Goal: Download file/media

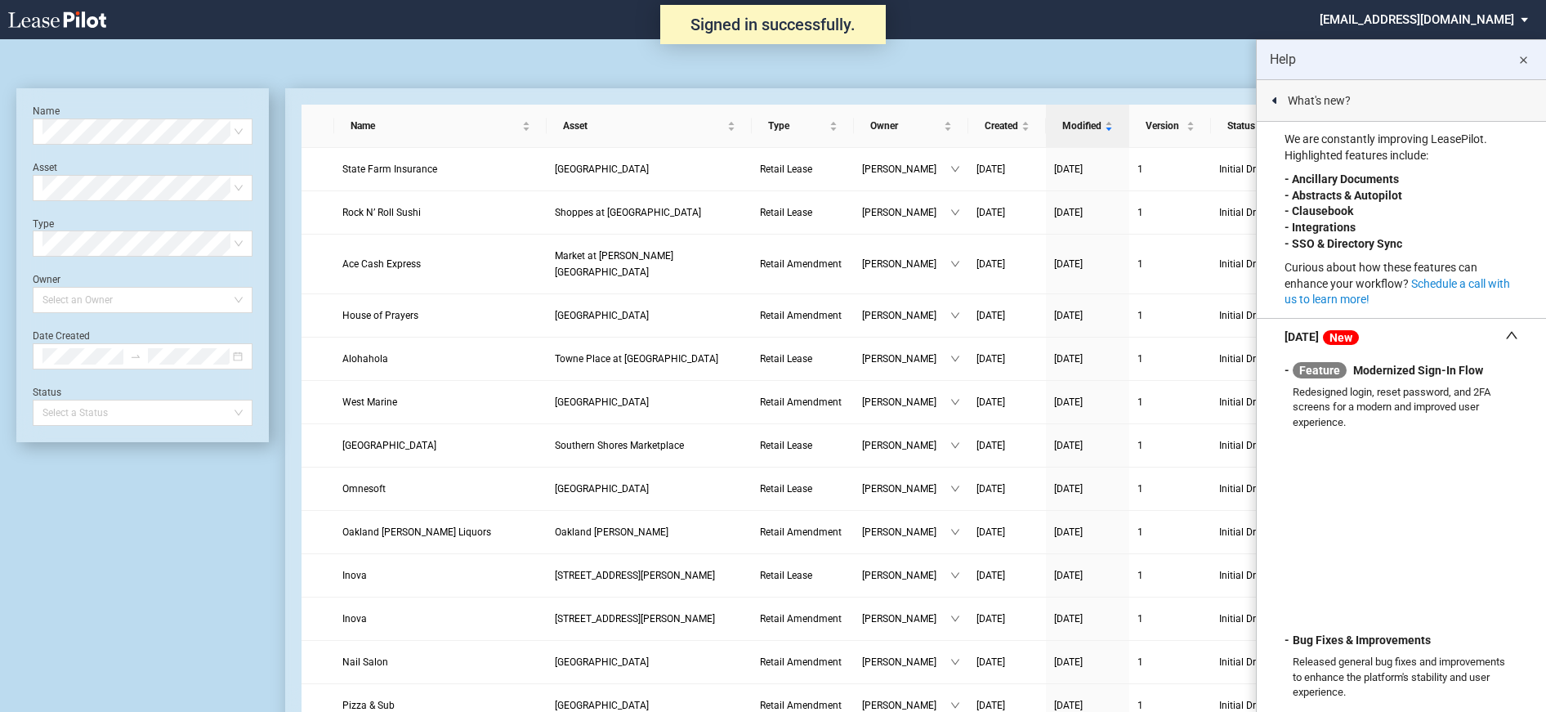
click at [1524, 60] on md-icon "close" at bounding box center [1523, 61] width 20 height 20
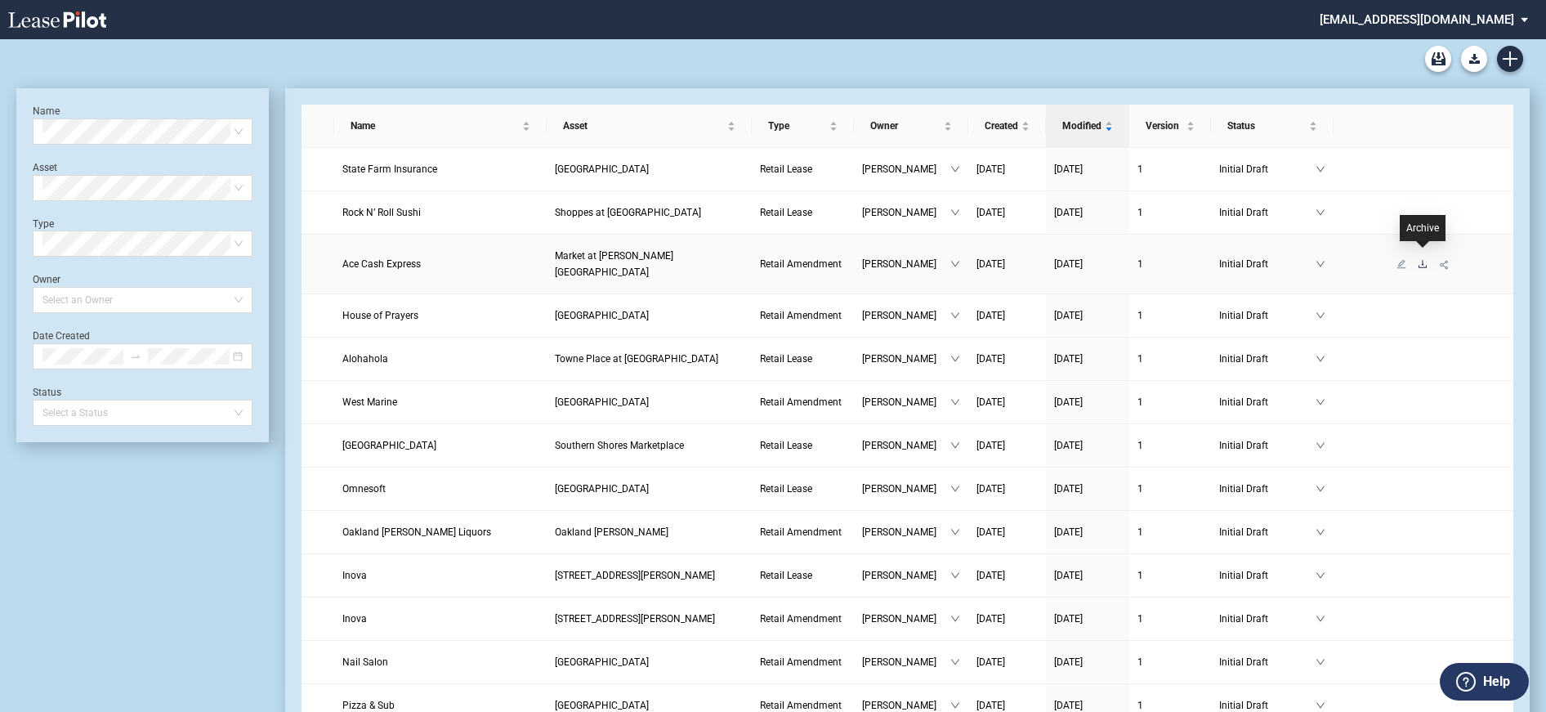
click at [1424, 259] on icon "download" at bounding box center [1423, 264] width 10 height 10
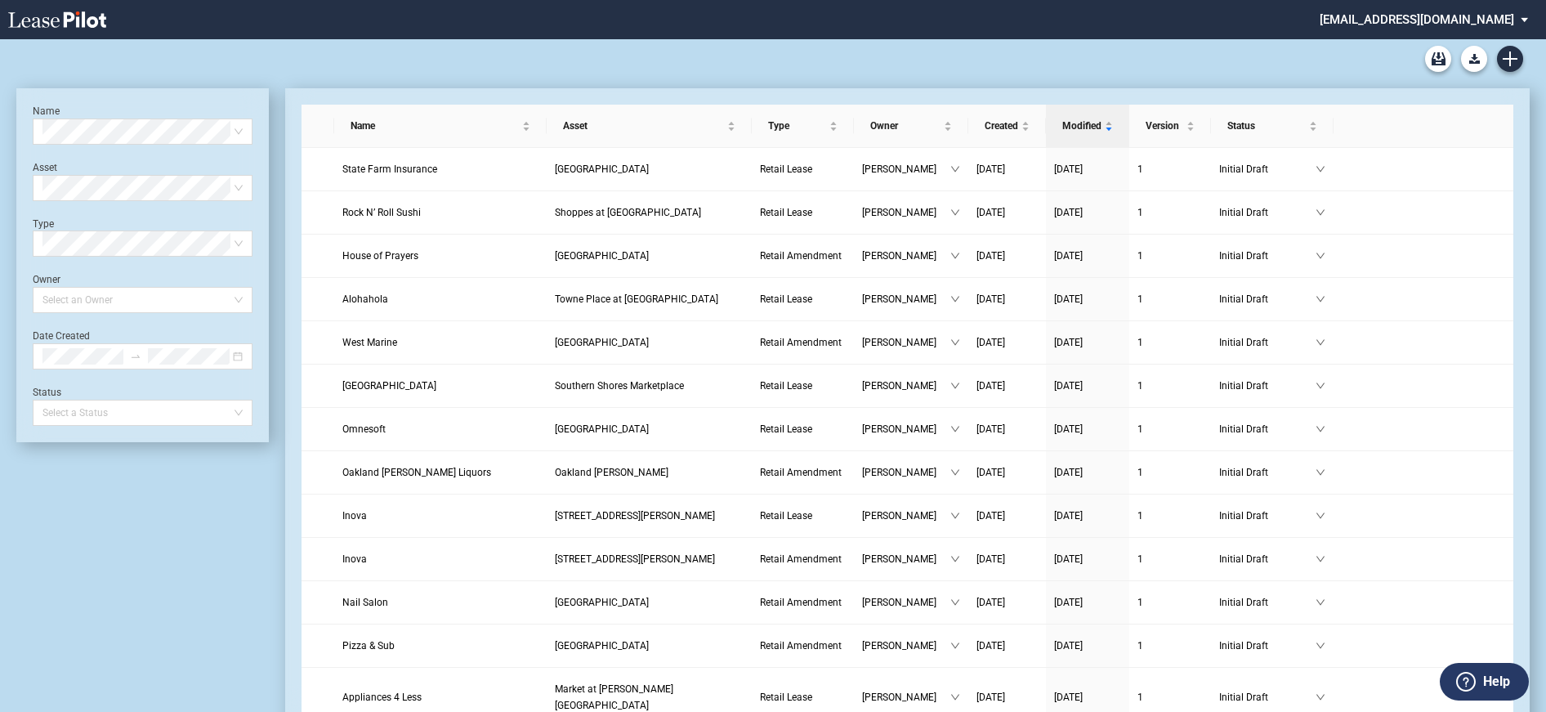
click at [1127, 66] on div "Retail Amendment Blank Form Retail Lease Blank Form" at bounding box center [772, 58] width 1513 height 39
drag, startPoint x: 40, startPoint y: 0, endPoint x: 1444, endPoint y: 20, distance: 1404.1
click at [1444, 20] on md-select "nschechter@kleinenterprises.com Change Password 2-Factor Authentication Form Ma…" at bounding box center [1430, 18] width 224 height 37
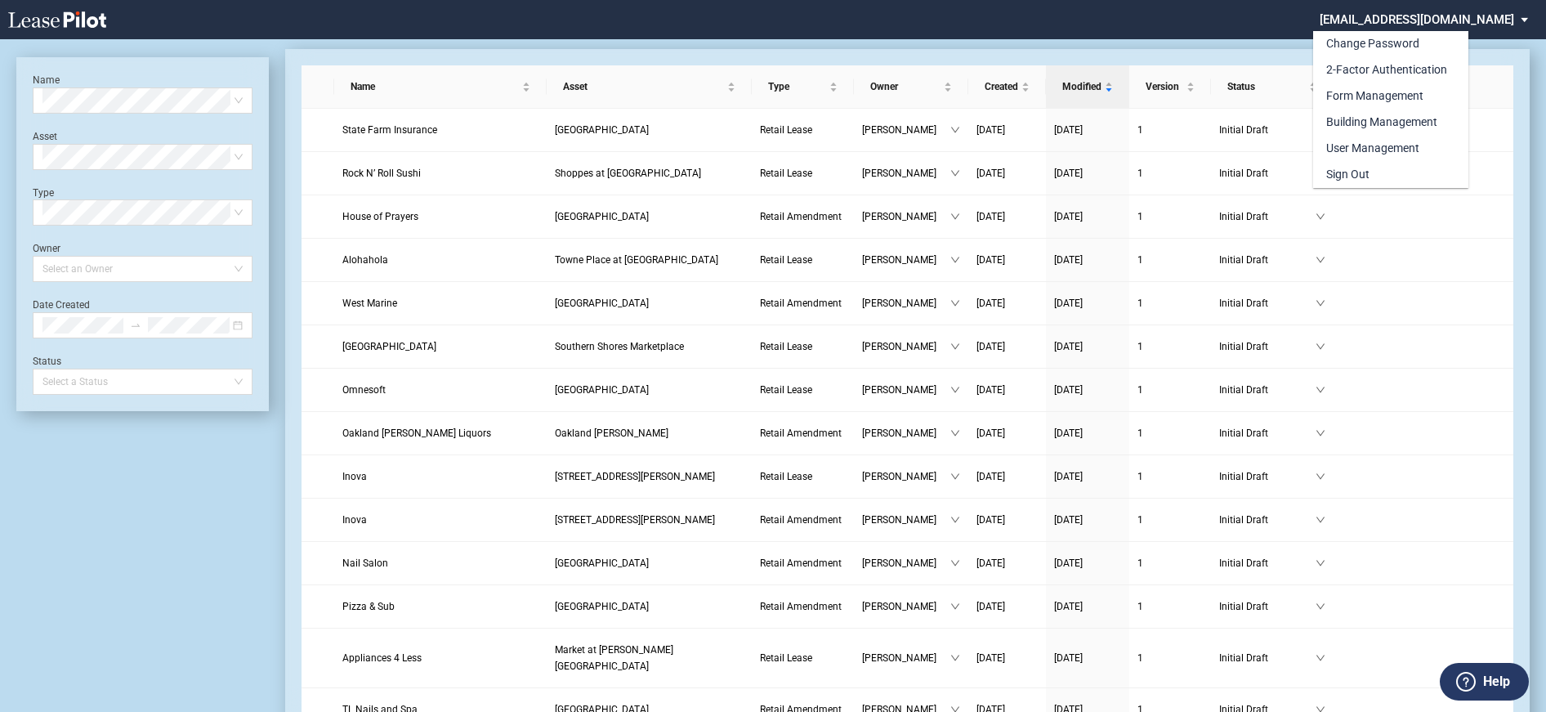
click at [1523, 102] on div "Change Password 2-Factor Authentication Form Management Building Management Use…" at bounding box center [1434, 97] width 243 height 181
click at [1525, 20] on div "Change Password 2-Factor Authentication Form Management Building Management Use…" at bounding box center [1434, 97] width 243 height 181
click at [1465, 220] on md-backdrop at bounding box center [773, 375] width 1546 height 751
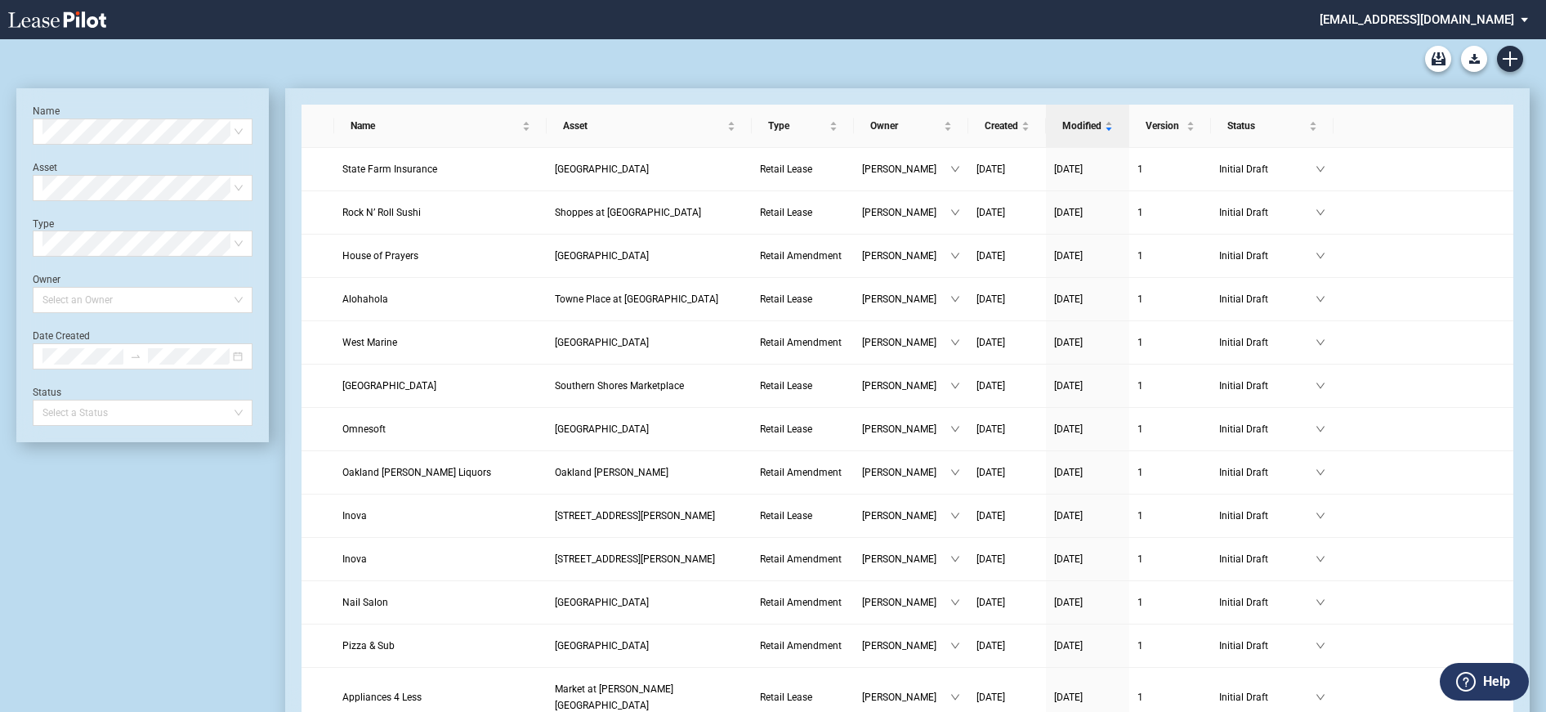
scroll to position [39, 0]
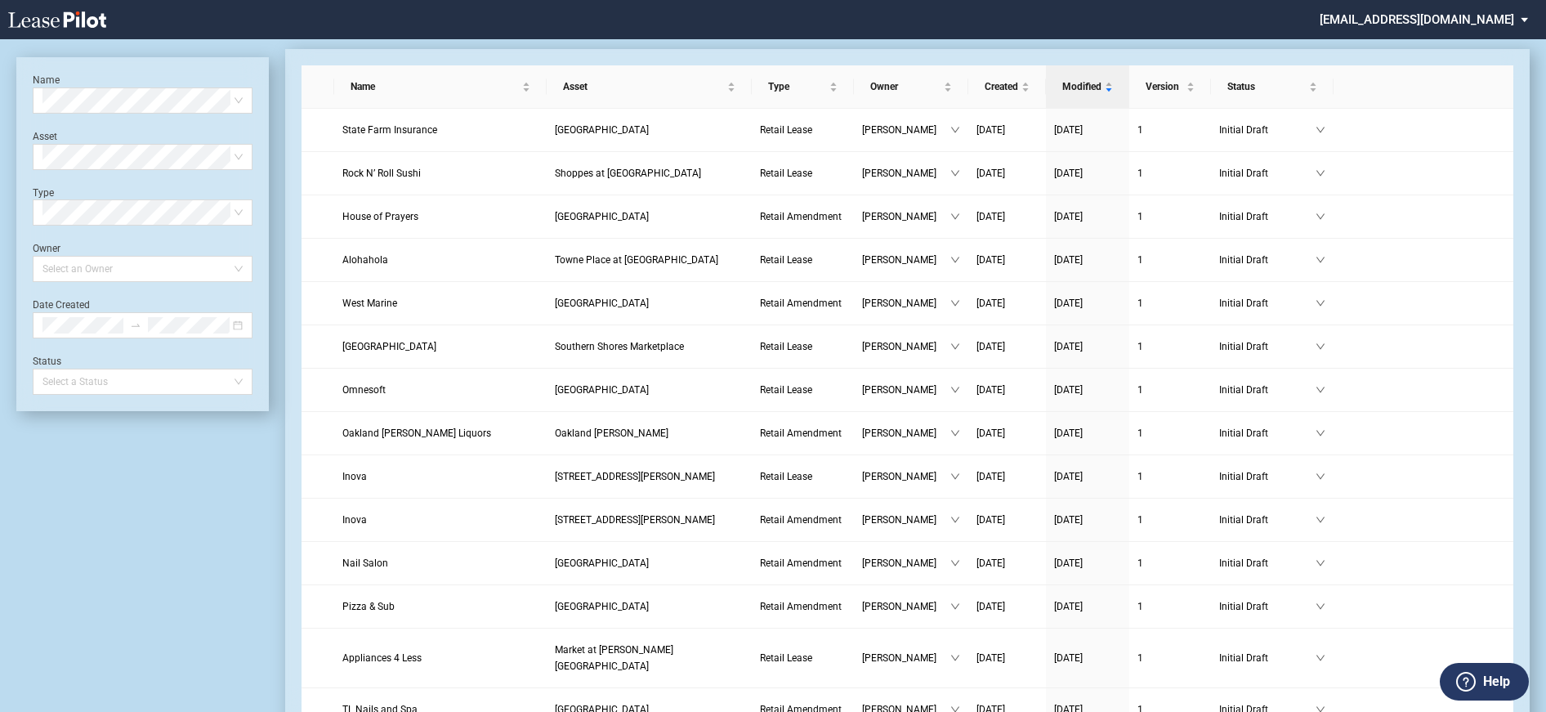
click at [1527, 20] on md-select "[EMAIL_ADDRESS][DOMAIN_NAME]" at bounding box center [1430, 18] width 224 height 37
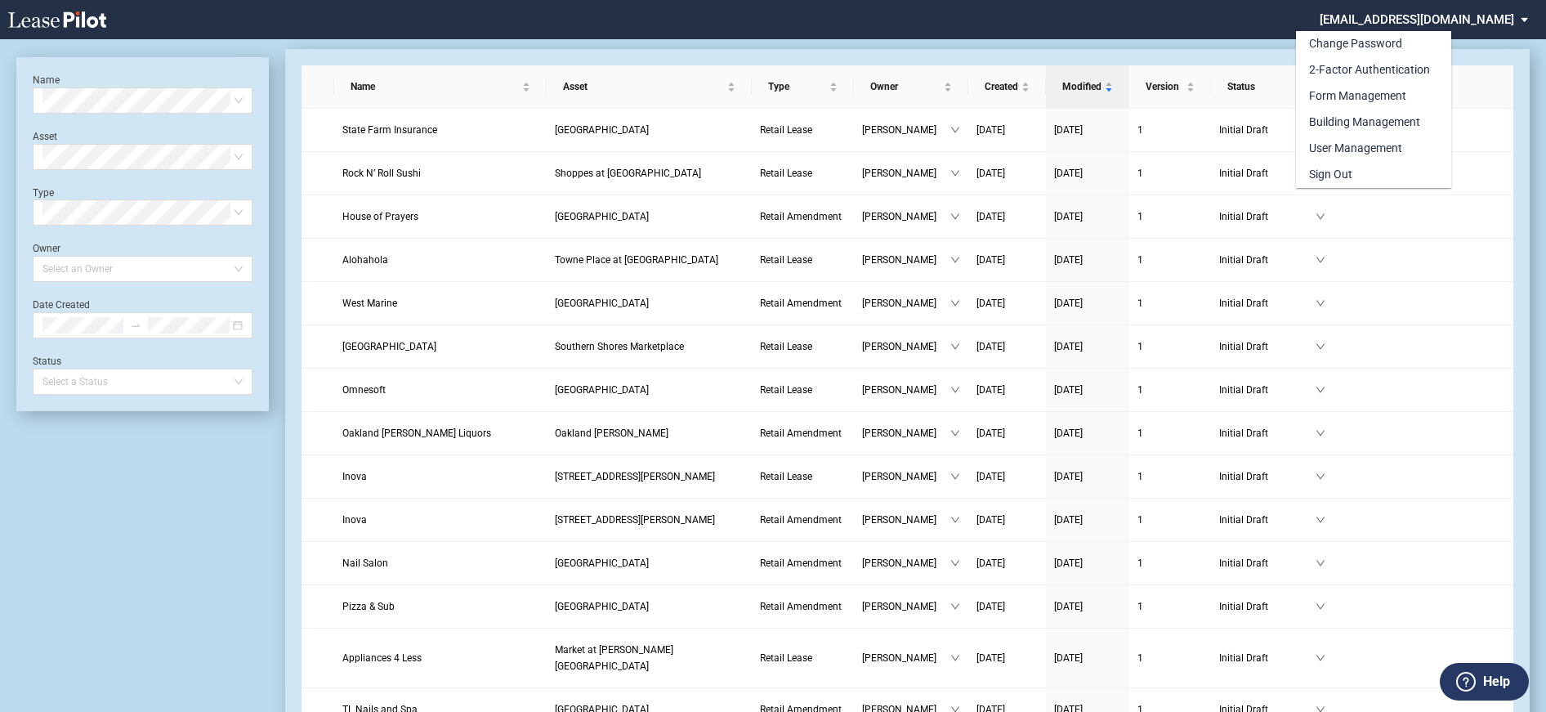
click at [54, 16] on md-backdrop at bounding box center [773, 375] width 1546 height 751
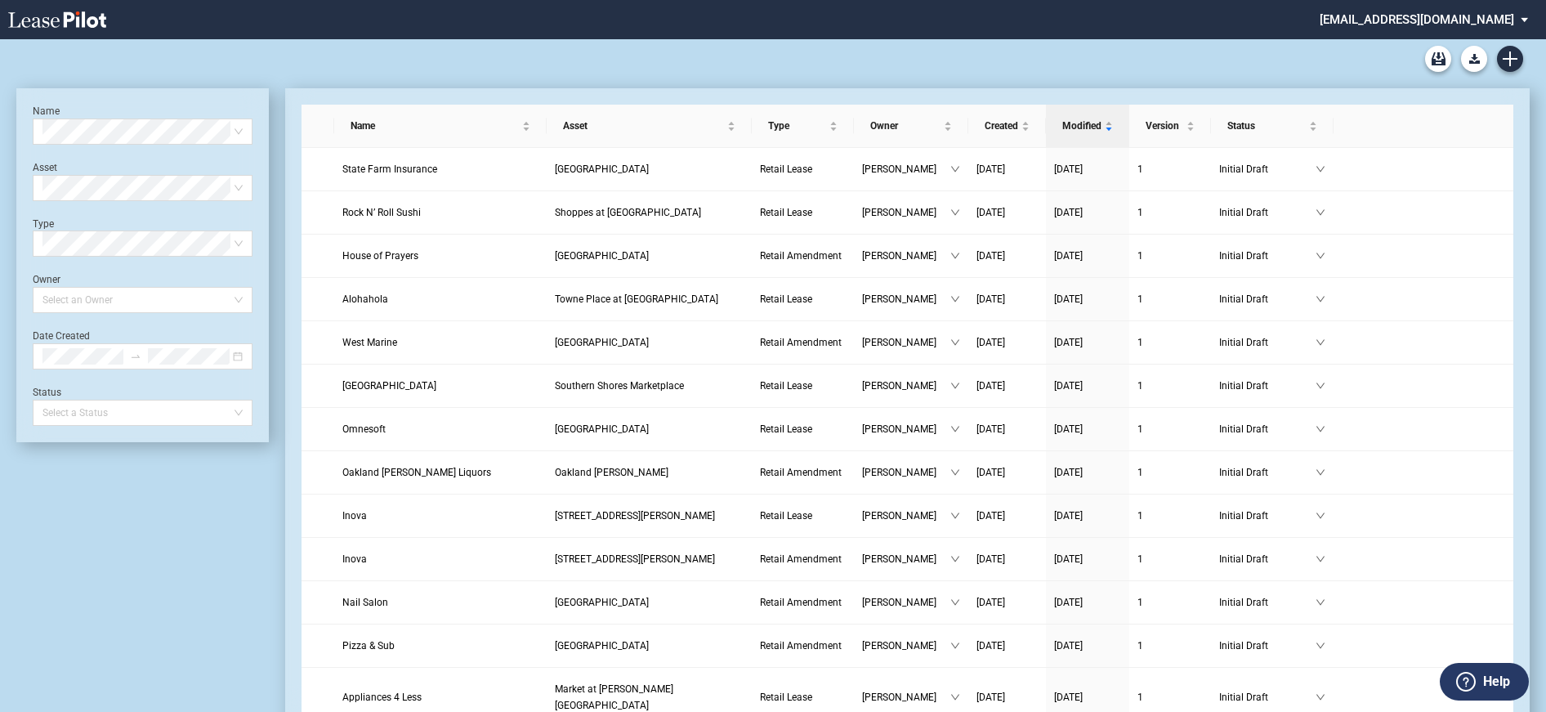
scroll to position [39, 0]
click at [1434, 60] on use "Archive" at bounding box center [1439, 58] width 14 height 13
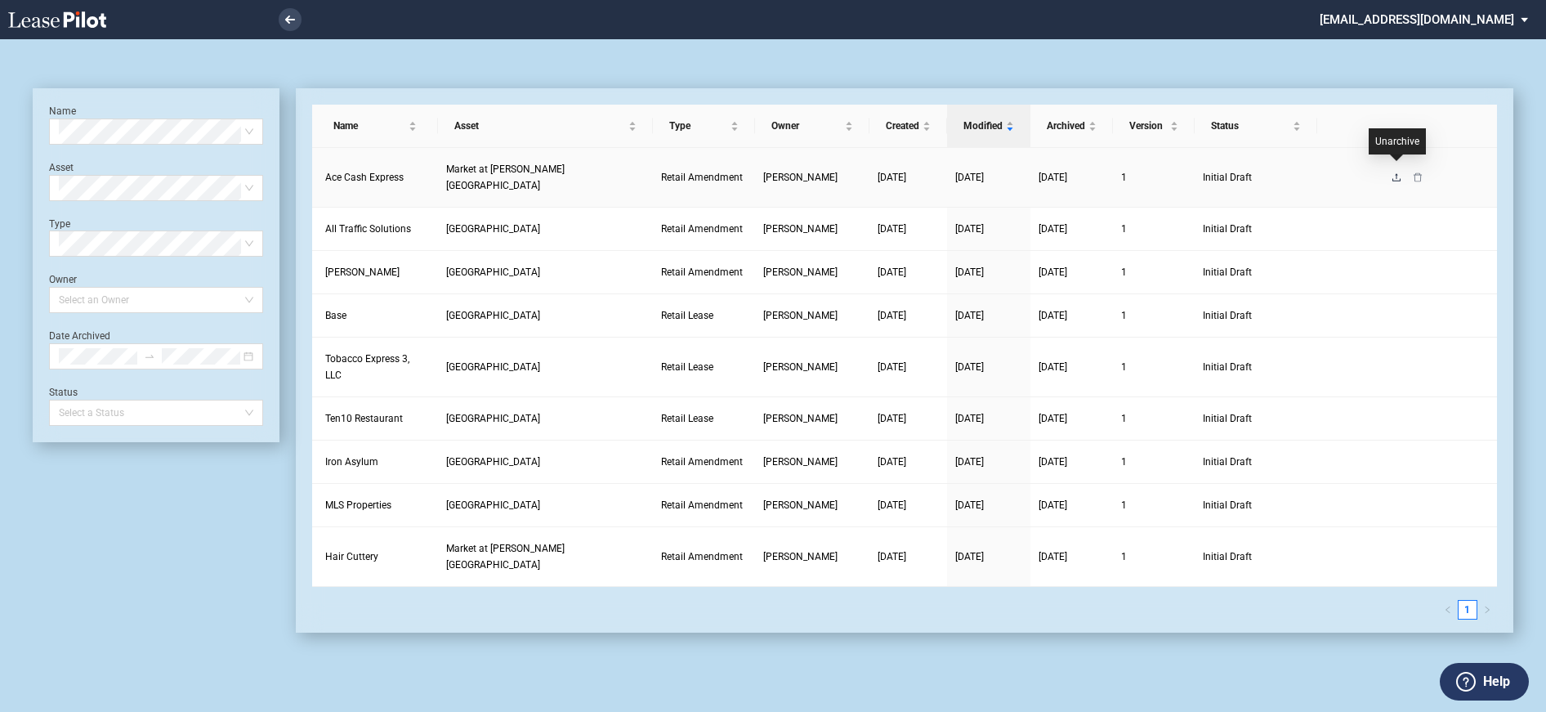
click at [1396, 172] on icon "upload" at bounding box center [1397, 177] width 10 height 10
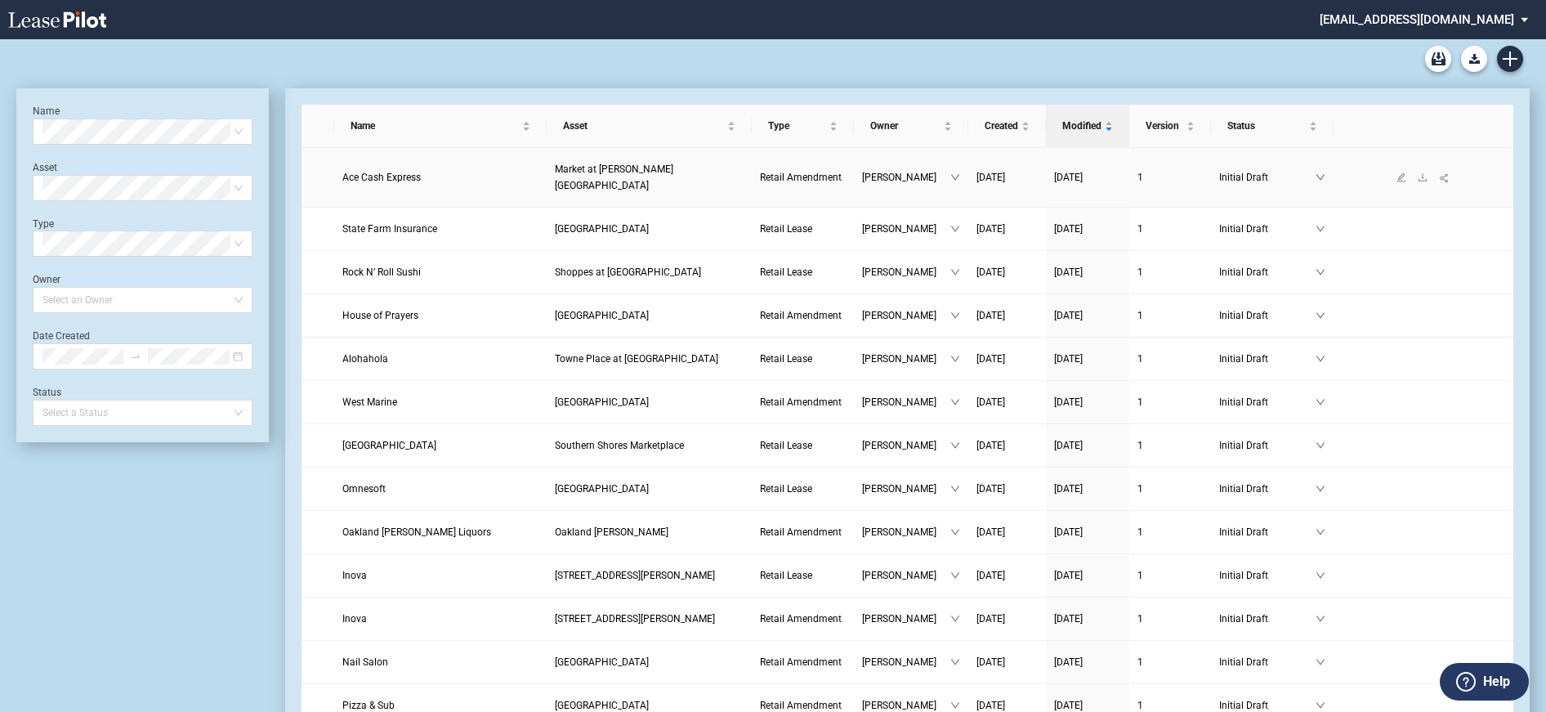
click at [1075, 172] on span "[DATE]" at bounding box center [1068, 177] width 29 height 11
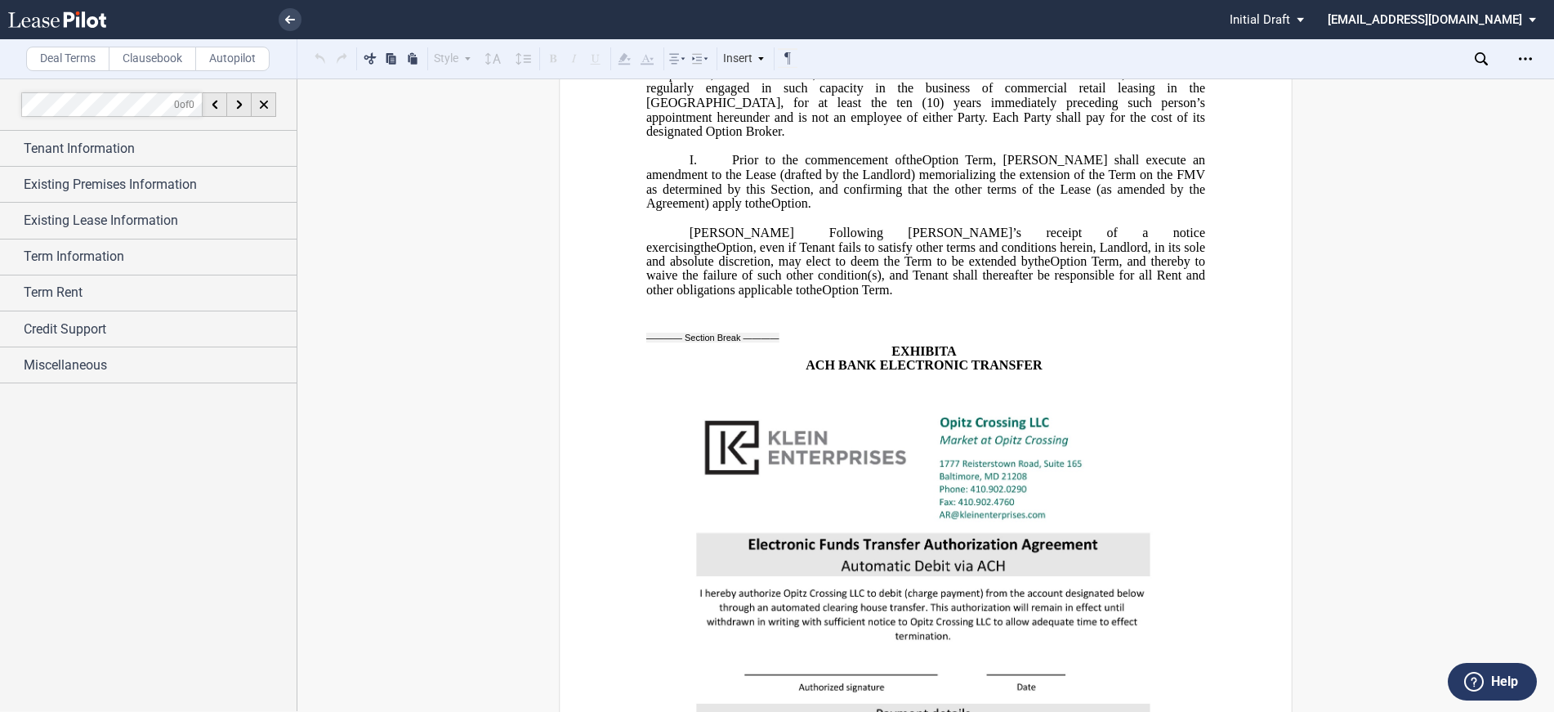
scroll to position [5284, 0]
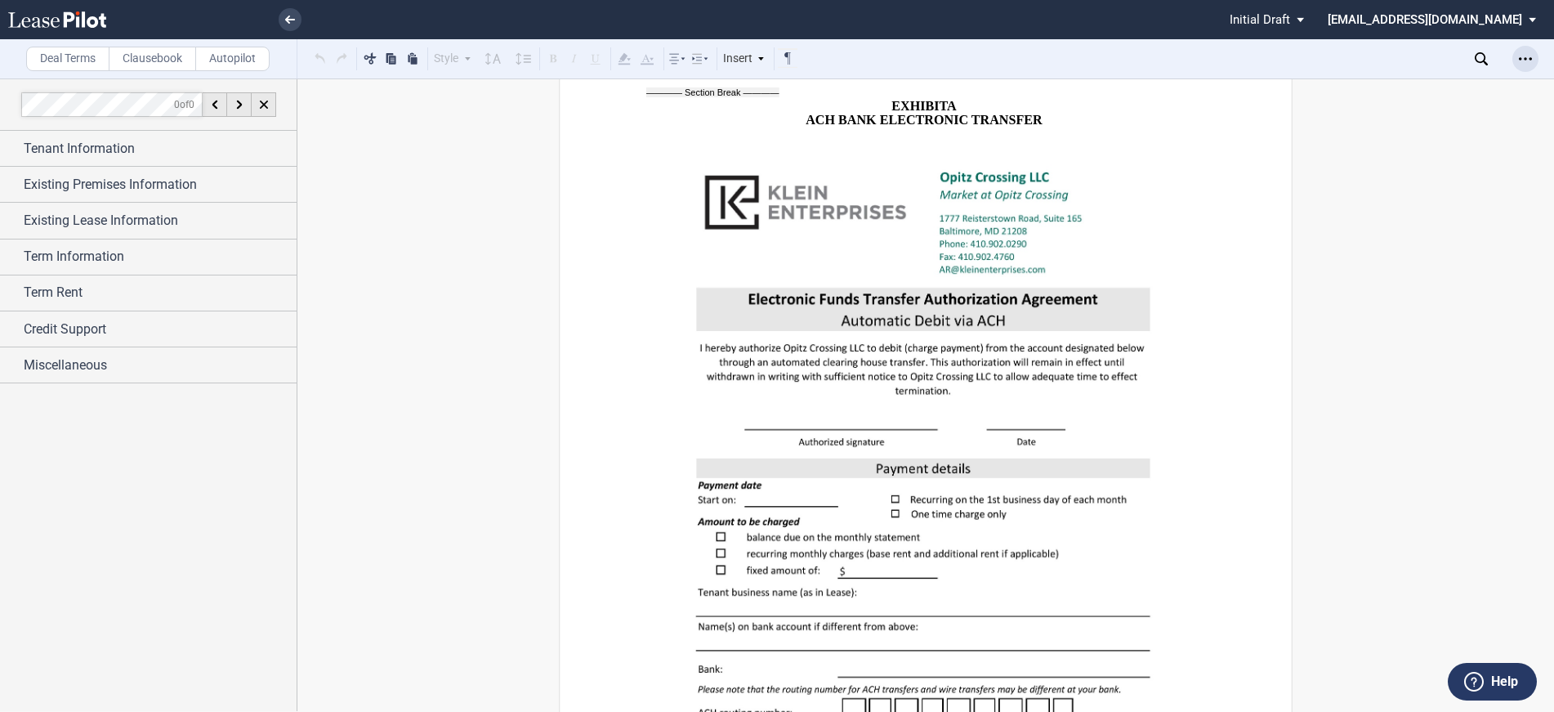
click at [1532, 61] on div "Open Lease options menu" at bounding box center [1526, 59] width 26 height 26
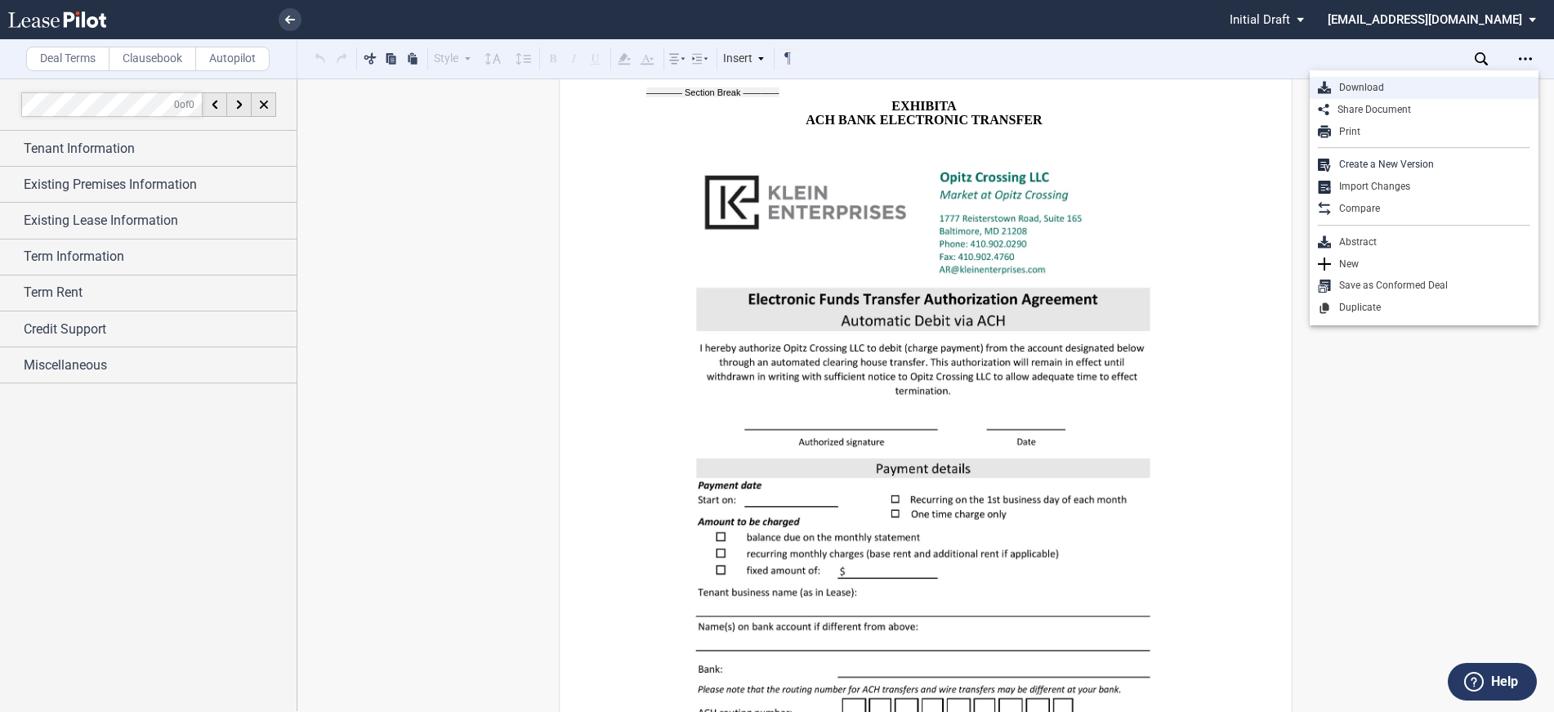
click at [1375, 92] on div "Download" at bounding box center [1430, 88] width 199 height 14
